Goal: Task Accomplishment & Management: Manage account settings

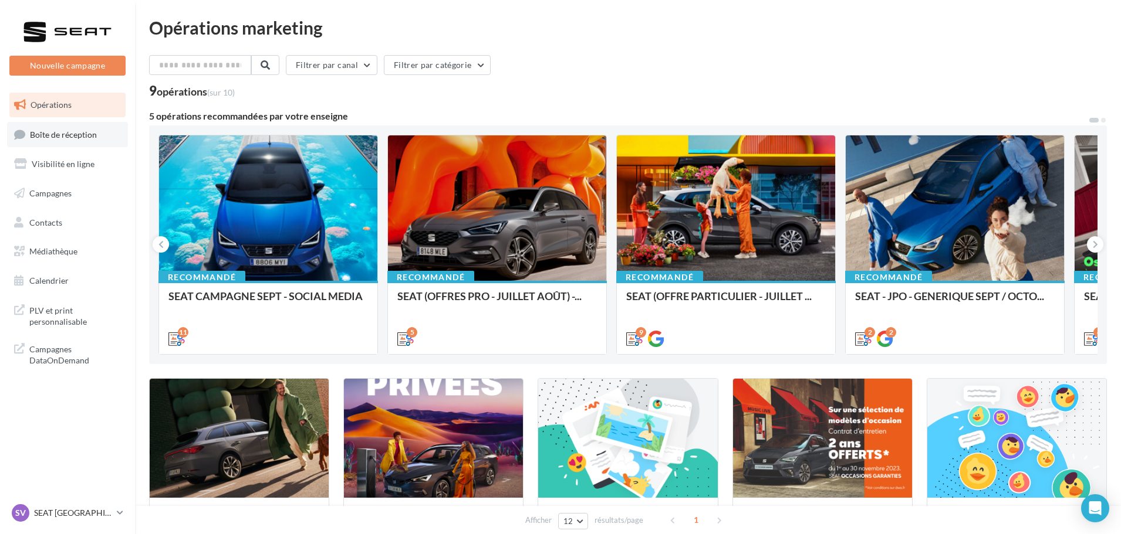
click at [104, 126] on link "Boîte de réception" at bounding box center [67, 134] width 121 height 25
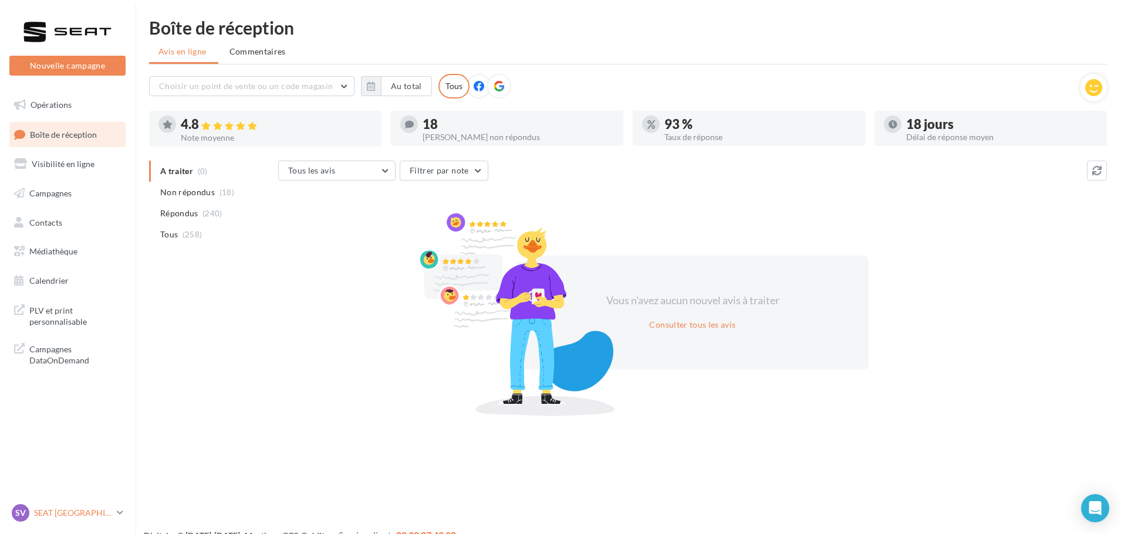
click at [105, 519] on div "SV SEAT [GEOGRAPHIC_DATA] SEAT-[GEOGRAPHIC_DATA]" at bounding box center [62, 514] width 100 height 18
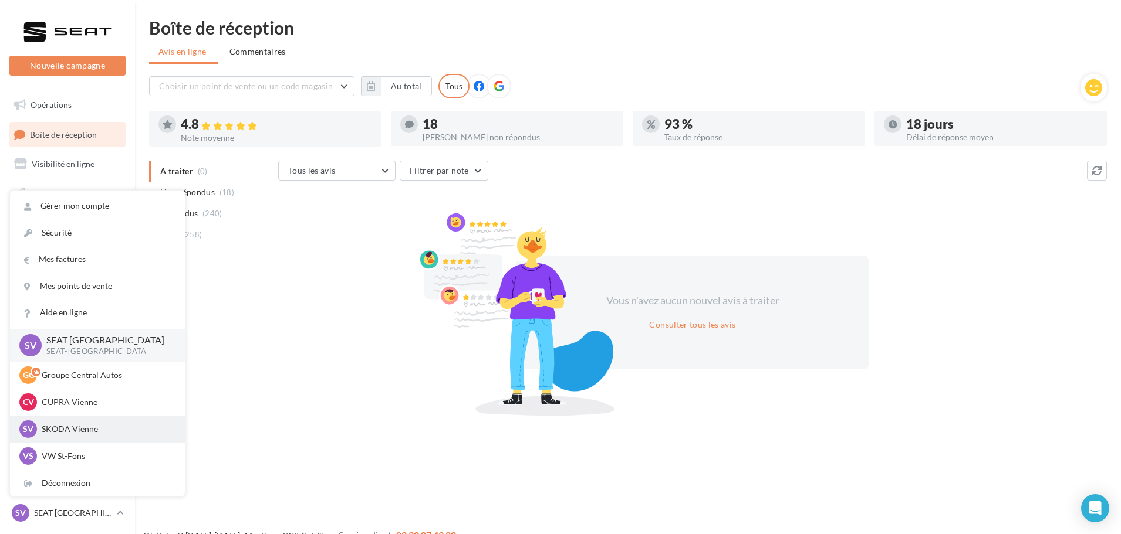
click at [109, 424] on p "SKODA Vienne" at bounding box center [106, 430] width 129 height 12
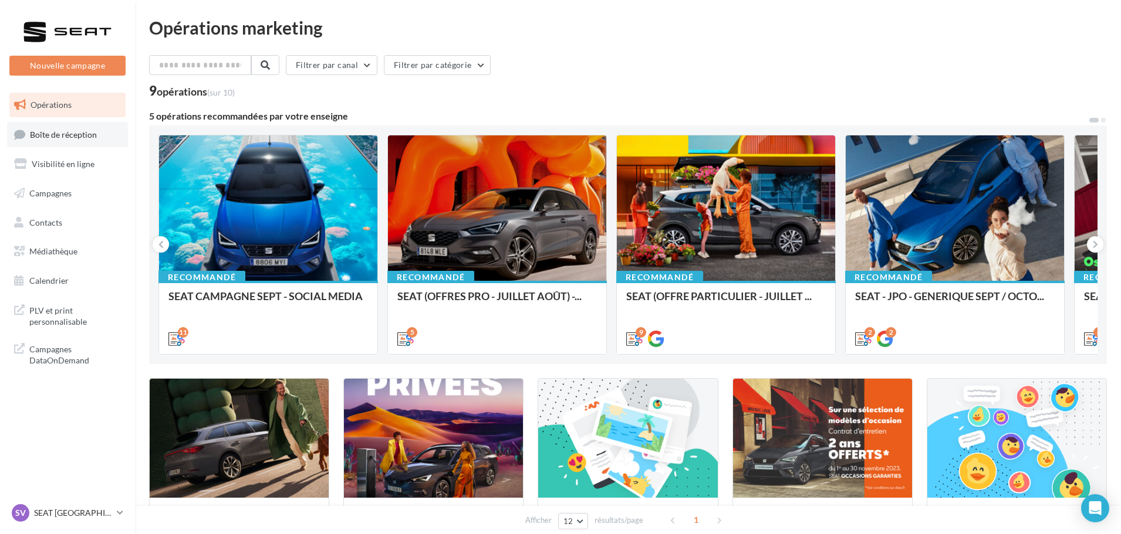
click at [68, 136] on span "Boîte de réception" at bounding box center [63, 134] width 67 height 10
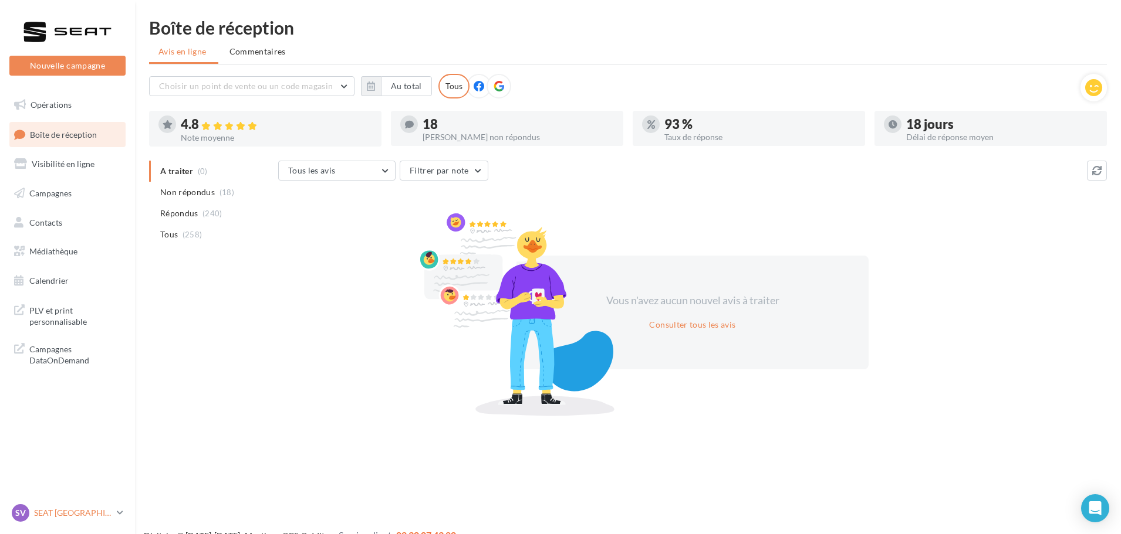
click at [72, 507] on p "SEAT [GEOGRAPHIC_DATA]" at bounding box center [73, 513] width 78 height 12
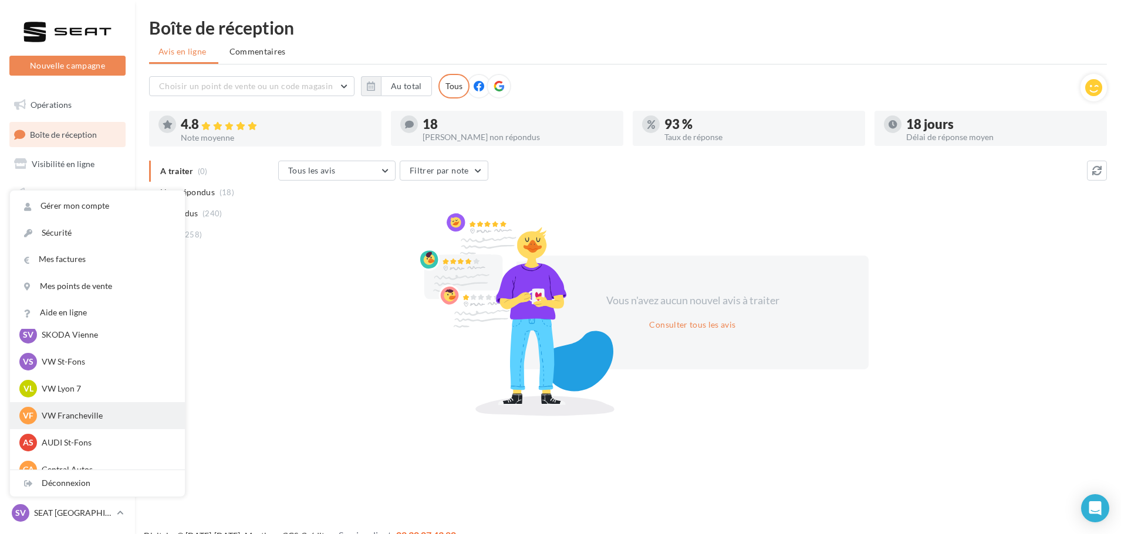
scroll to position [117, 0]
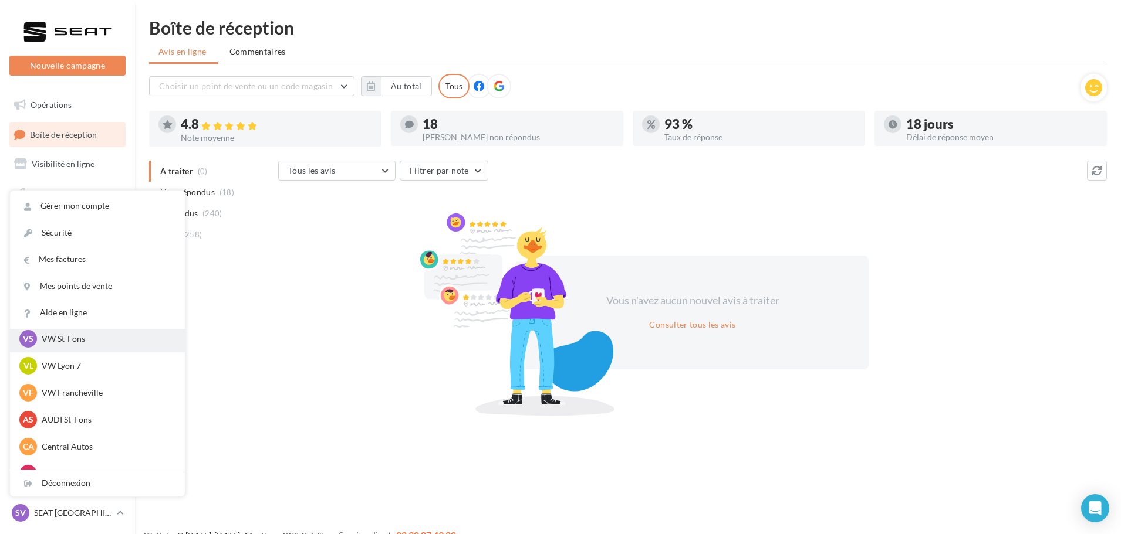
click at [69, 345] on p "VW St-Fons" at bounding box center [106, 339] width 129 height 12
